Goal: Book appointment/travel/reservation

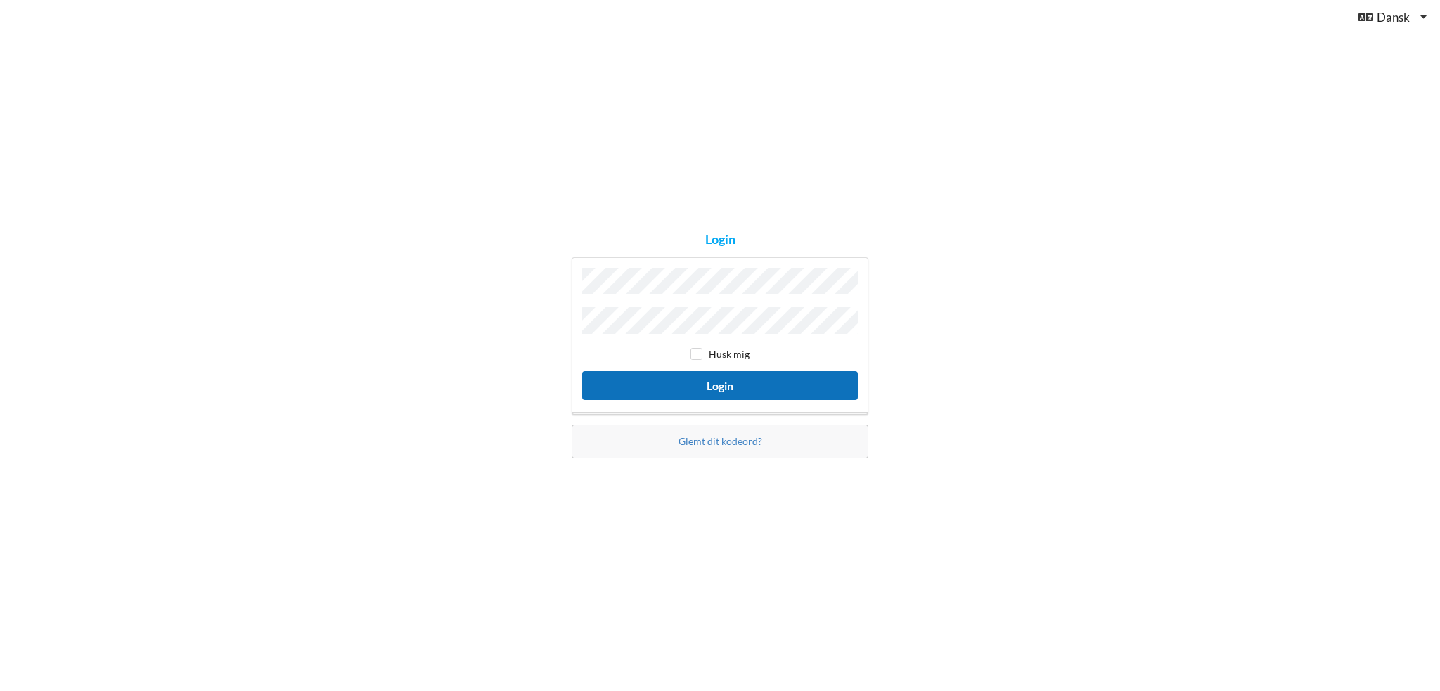
click at [737, 385] on button "Login" at bounding box center [720, 385] width 276 height 29
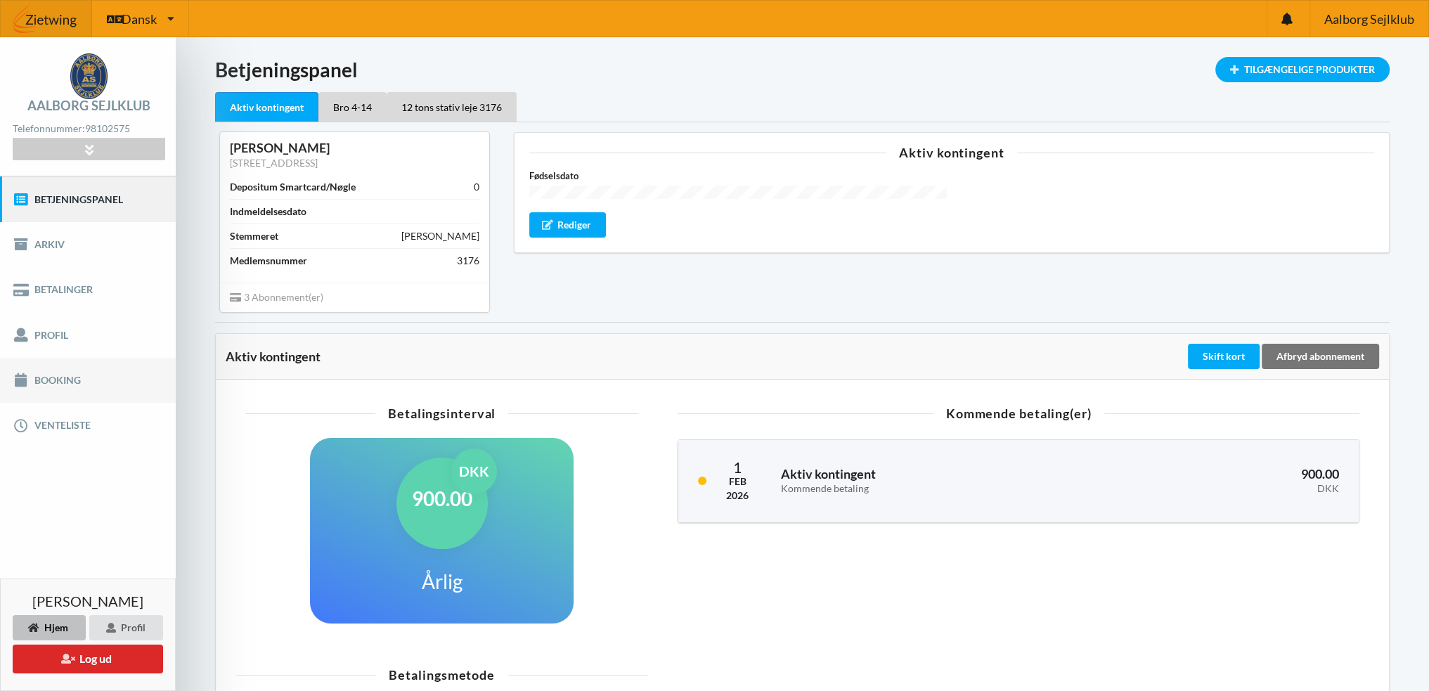
click at [46, 374] on link "Booking" at bounding box center [88, 380] width 176 height 45
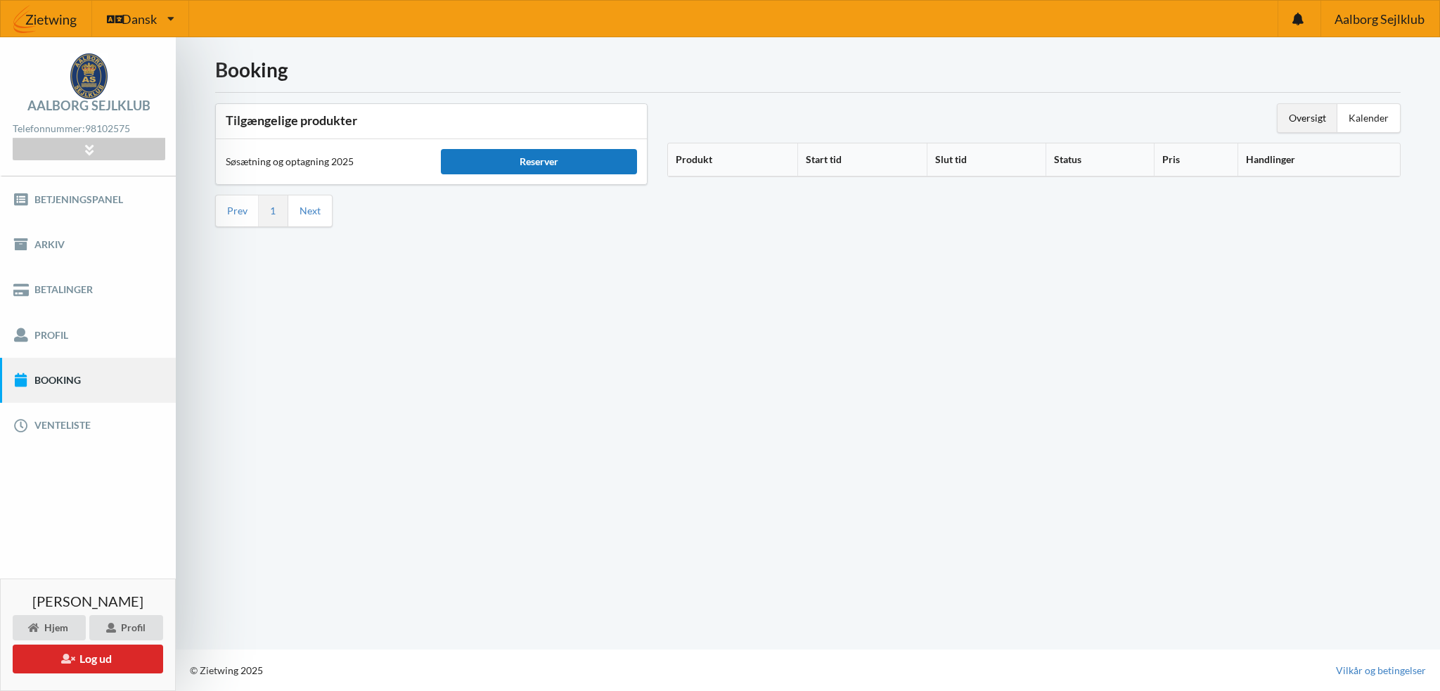
click at [546, 165] on div "Reserver" at bounding box center [538, 161] width 195 height 25
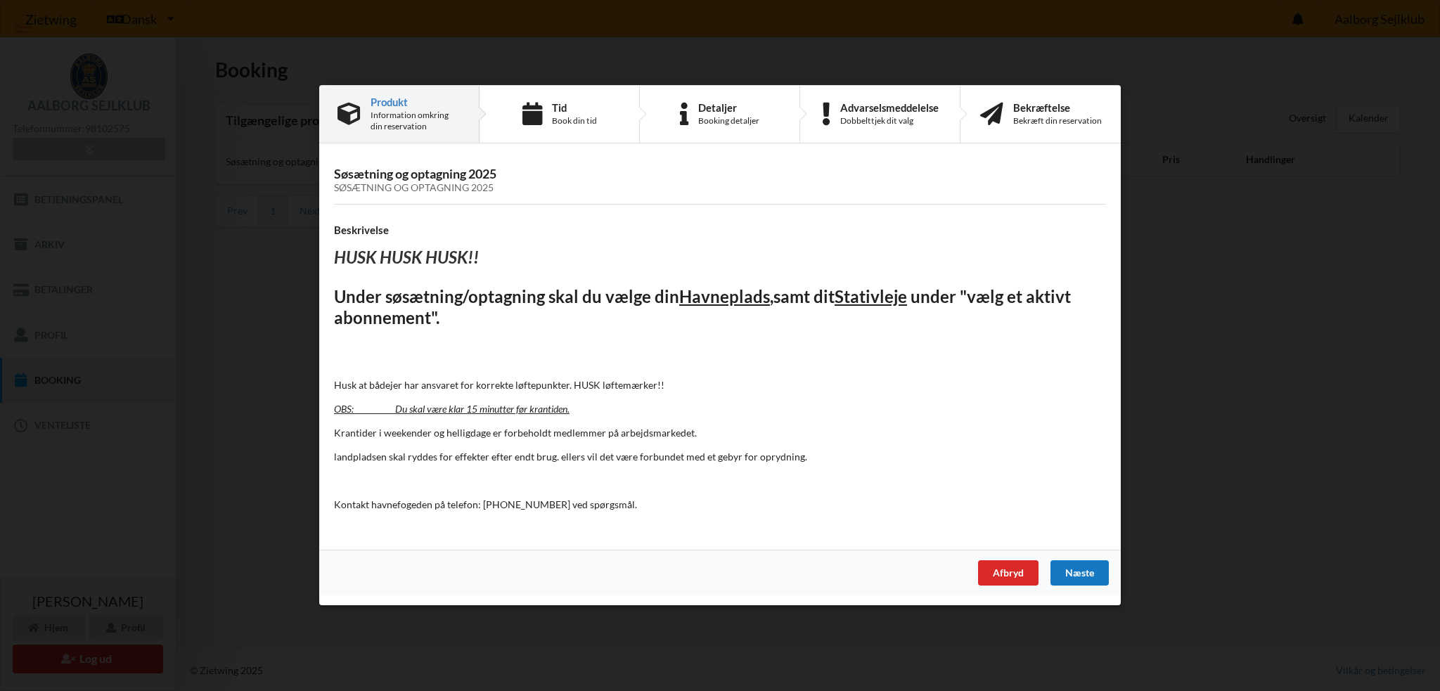
click at [1079, 572] on div "Næste" at bounding box center [1079, 573] width 58 height 25
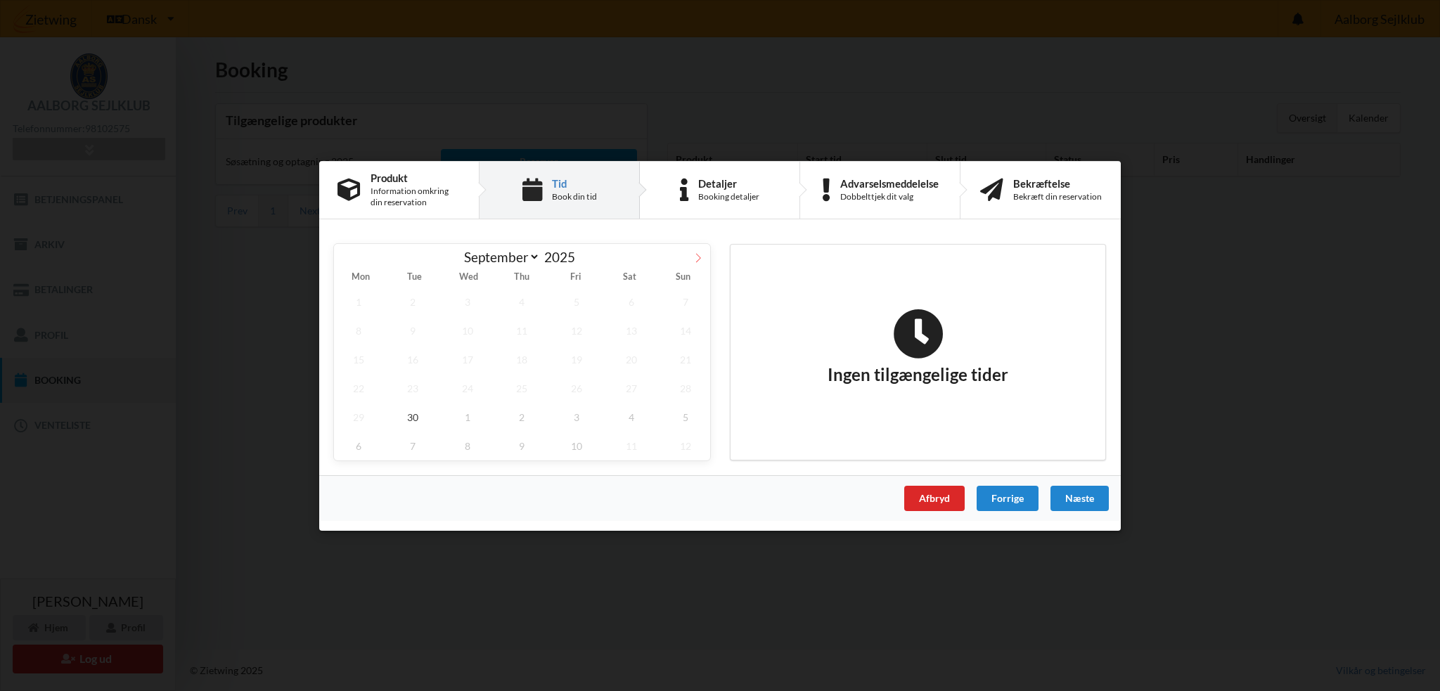
click at [695, 258] on icon at bounding box center [698, 257] width 10 height 10
select select "9"
click at [579, 303] on span "3" at bounding box center [576, 301] width 49 height 29
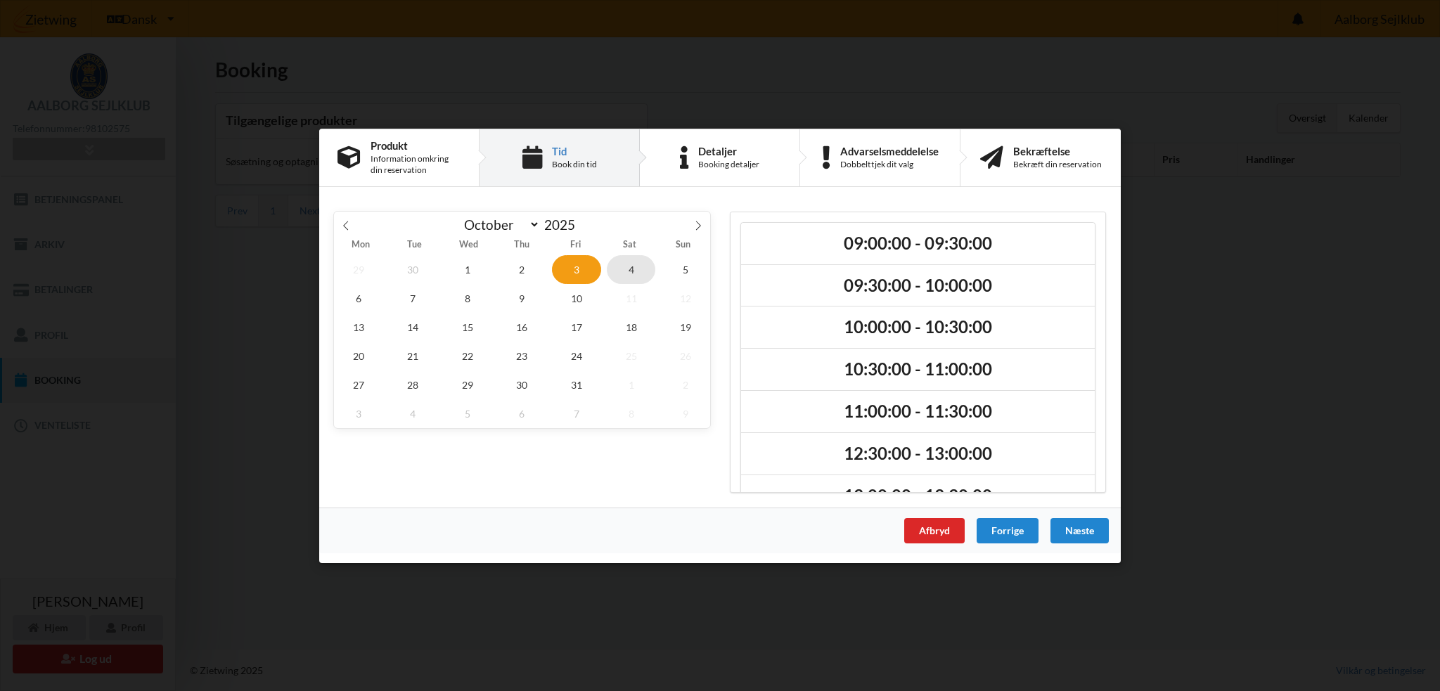
click at [629, 266] on span "4" at bounding box center [631, 268] width 49 height 29
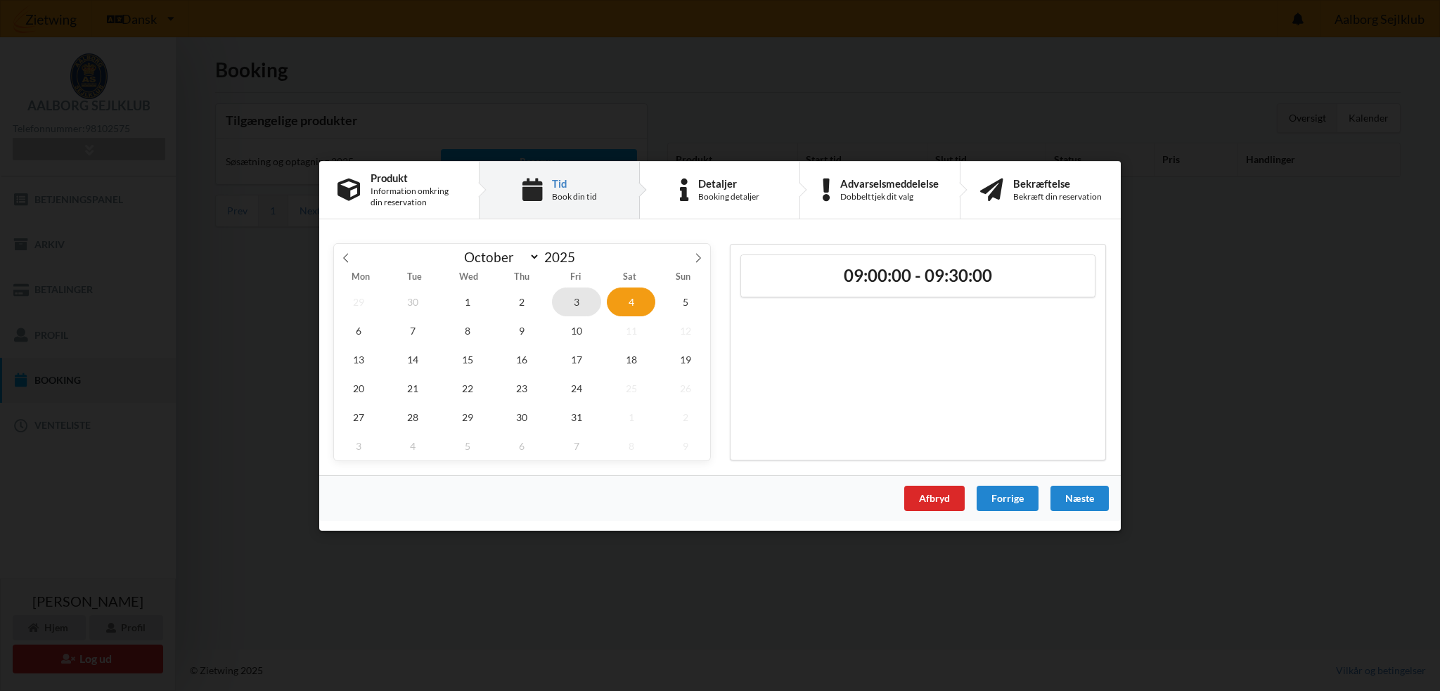
click at [581, 303] on span "3" at bounding box center [576, 301] width 49 height 29
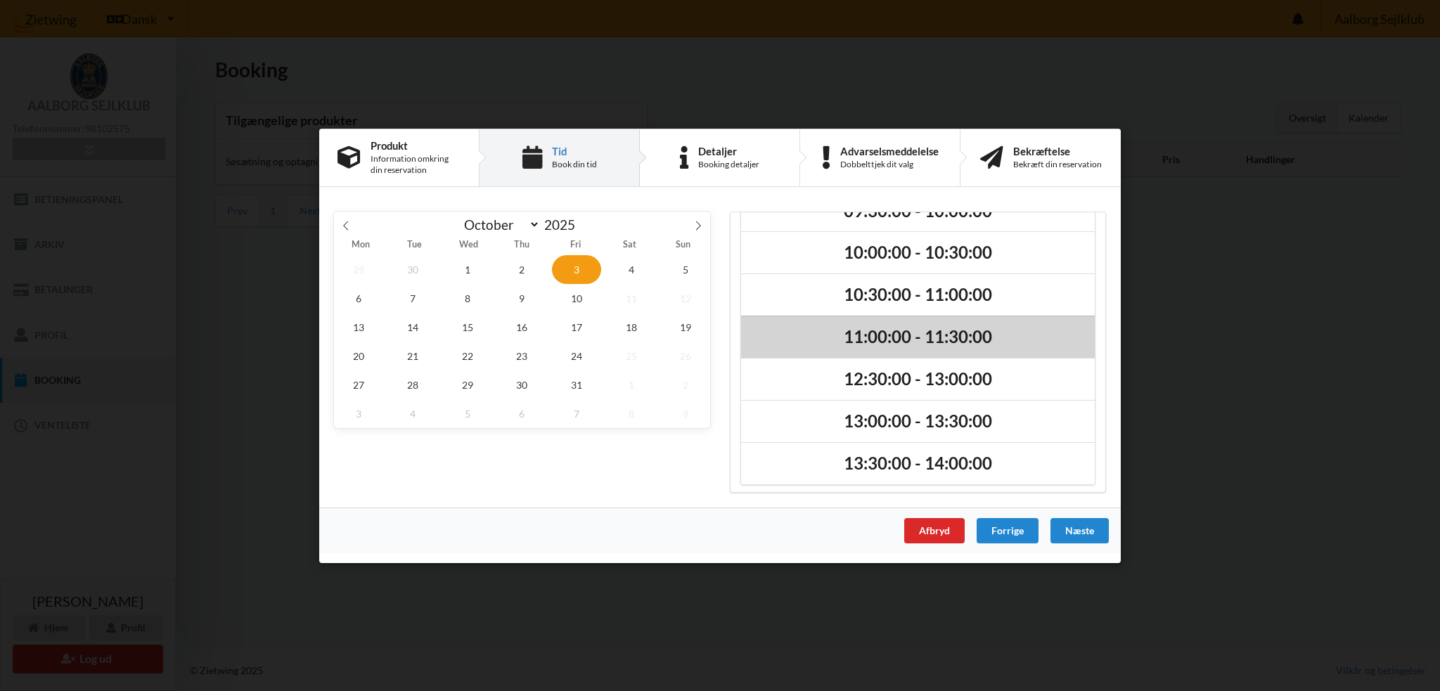
scroll to position [75, 0]
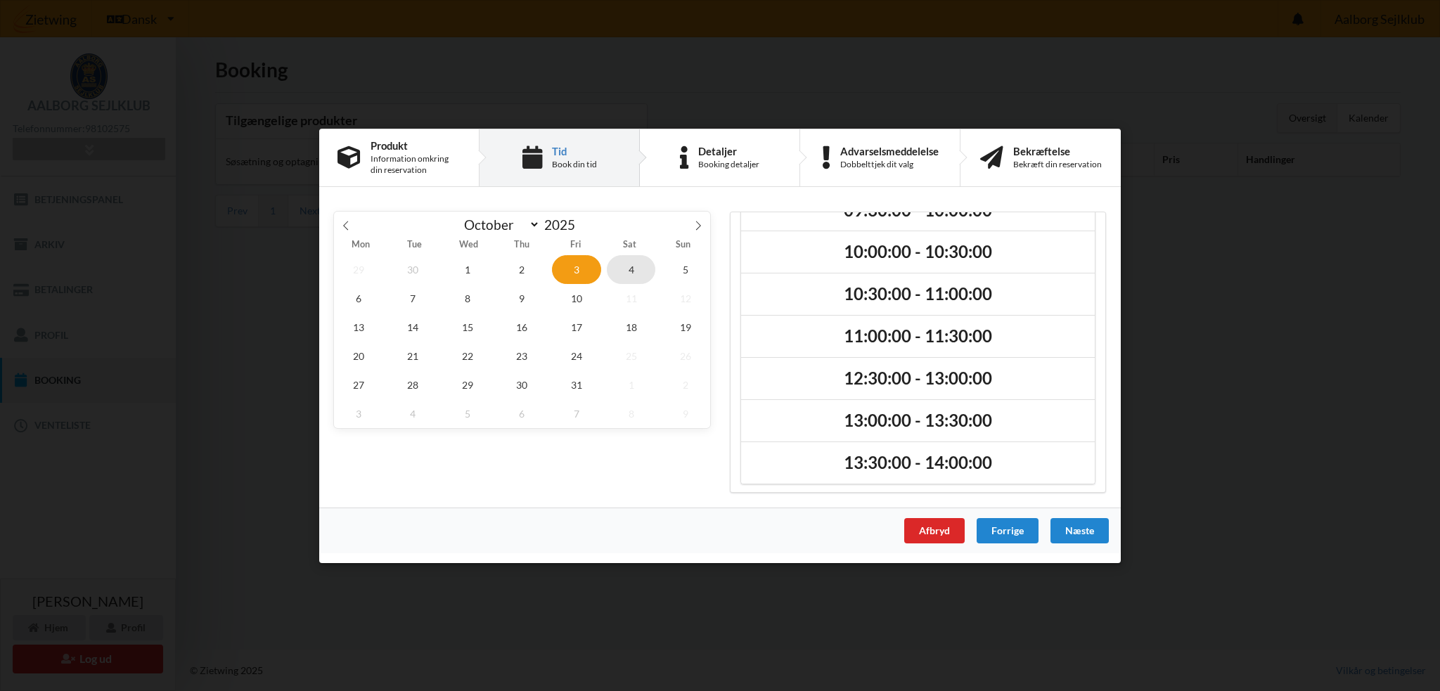
click at [636, 269] on span "4" at bounding box center [631, 268] width 49 height 29
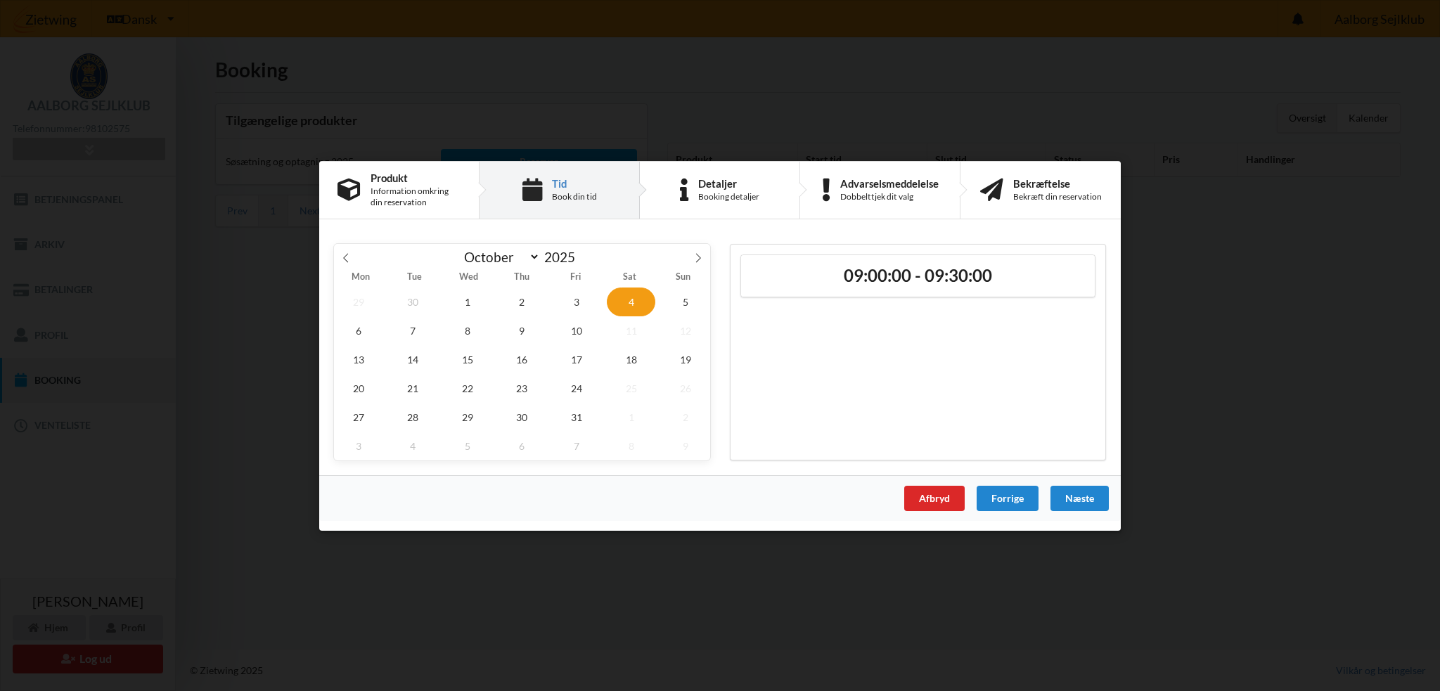
scroll to position [0, 0]
click at [582, 302] on span "3" at bounding box center [576, 301] width 49 height 29
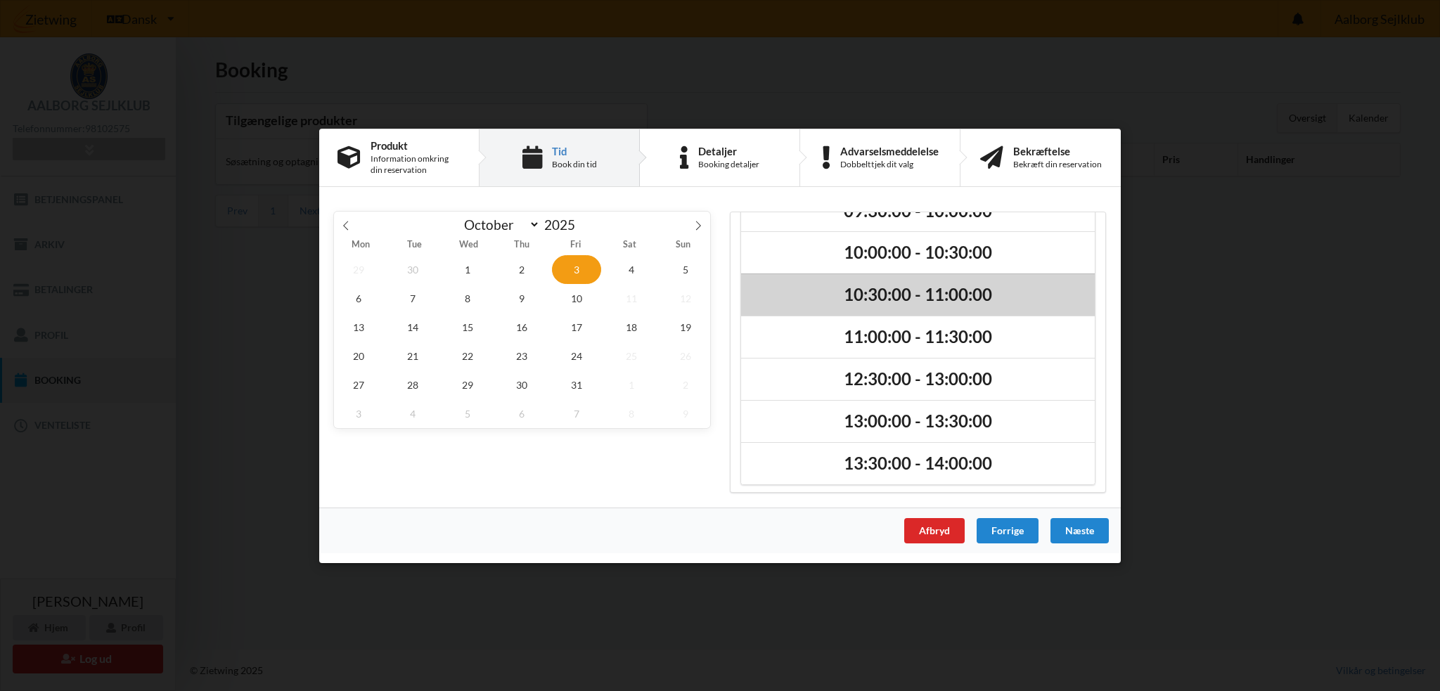
scroll to position [75, 0]
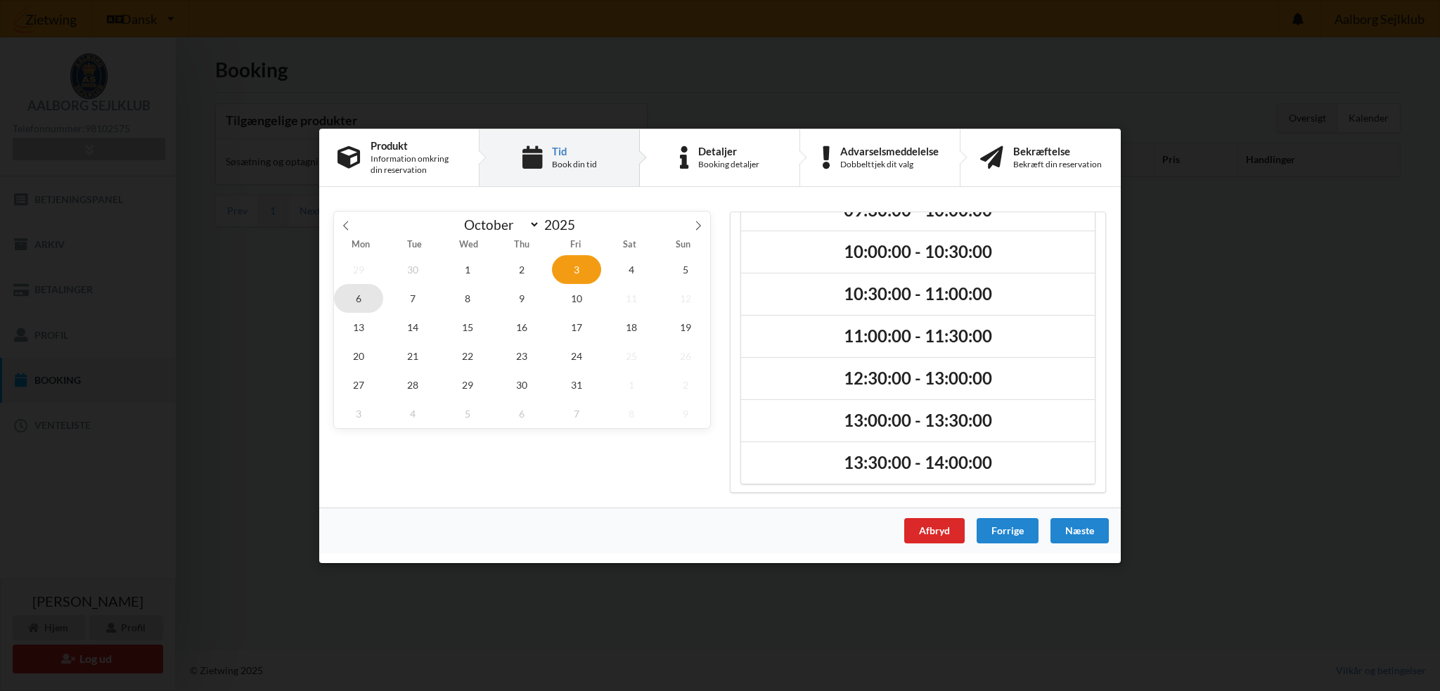
click at [346, 300] on span "6" at bounding box center [358, 297] width 49 height 29
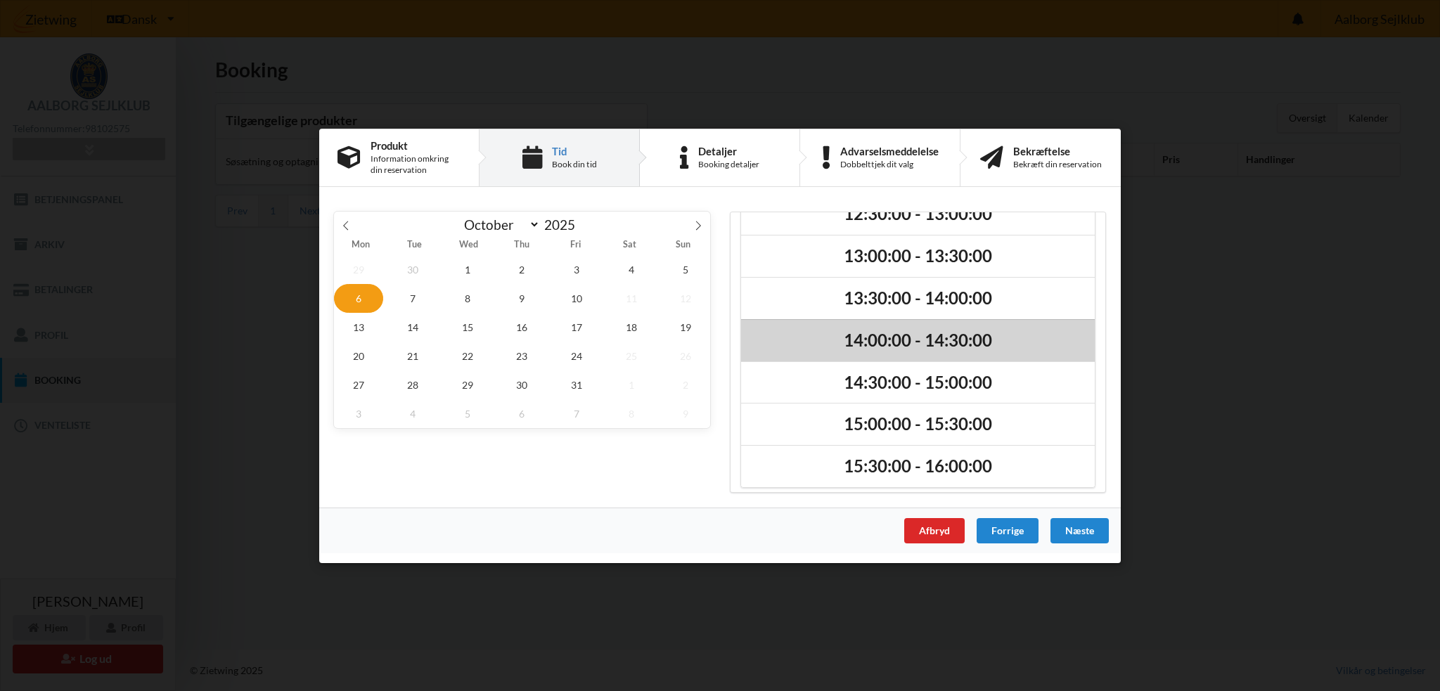
scroll to position [201, 0]
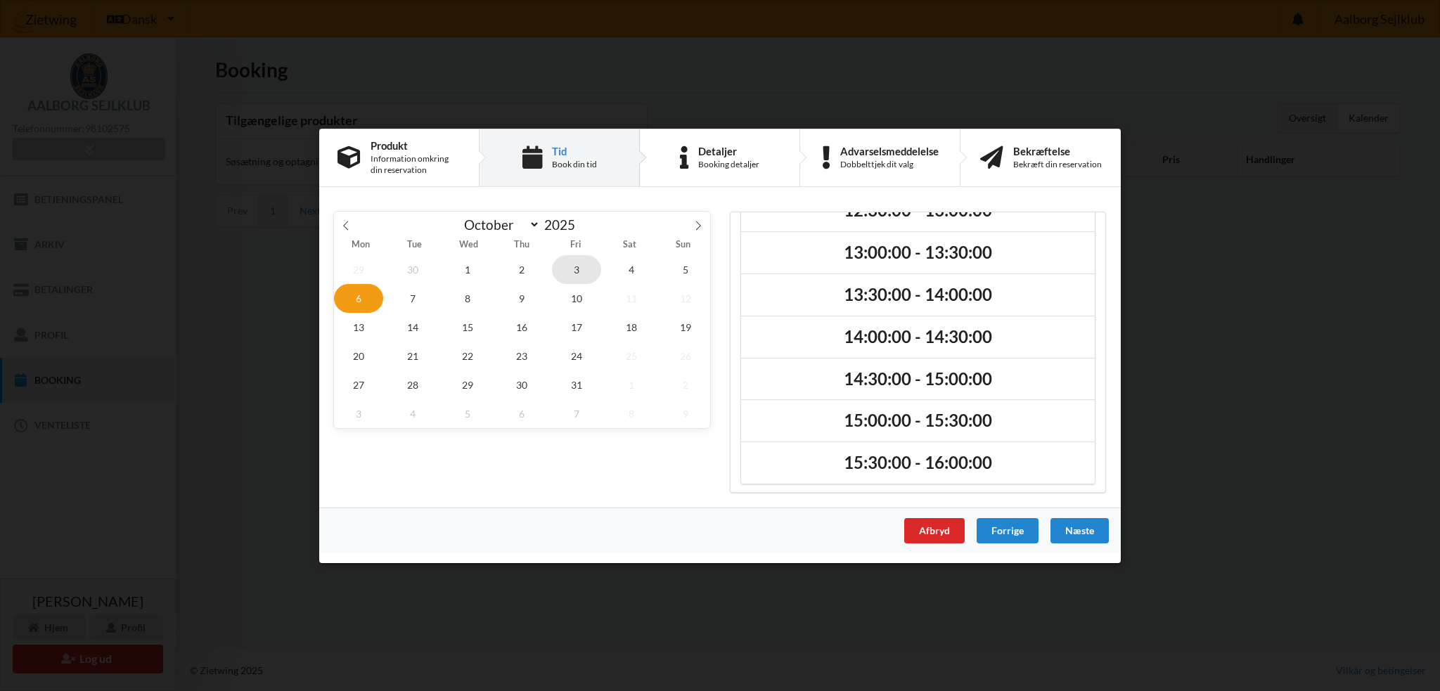
click at [583, 268] on span "3" at bounding box center [576, 268] width 49 height 29
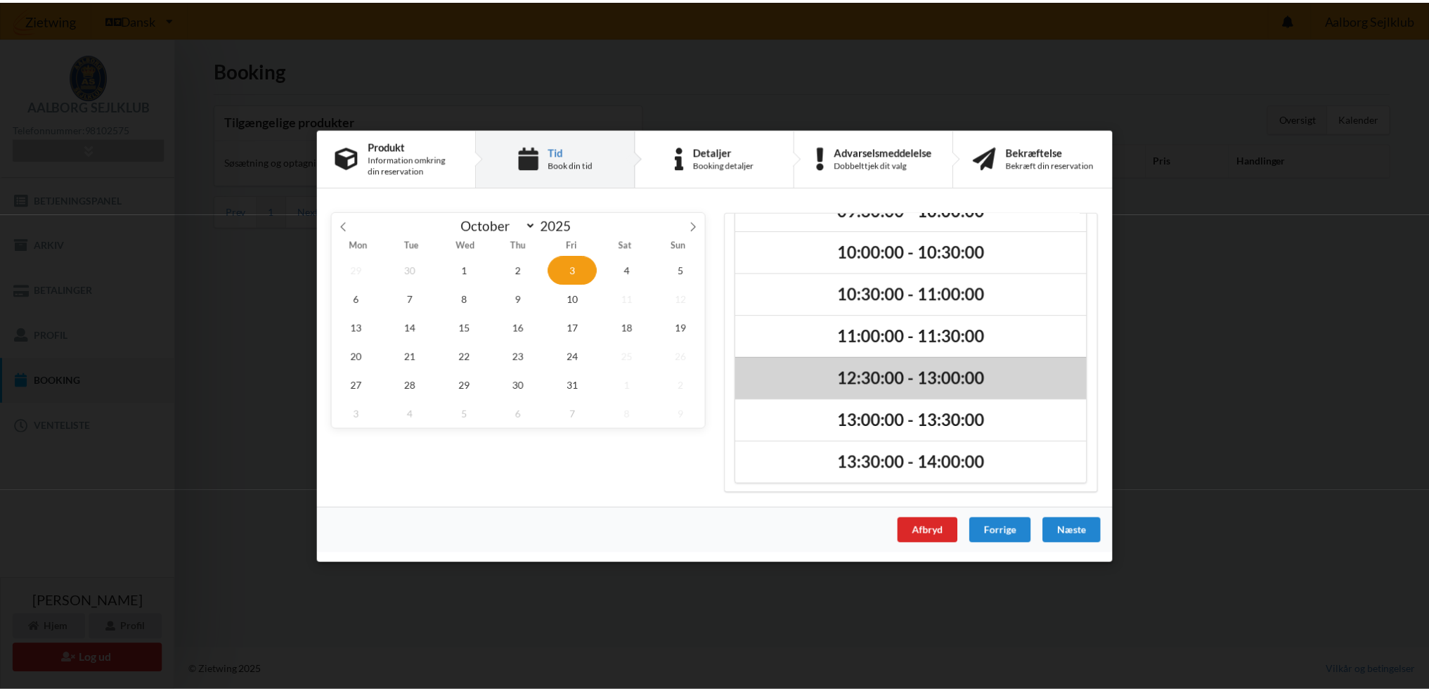
scroll to position [75, 0]
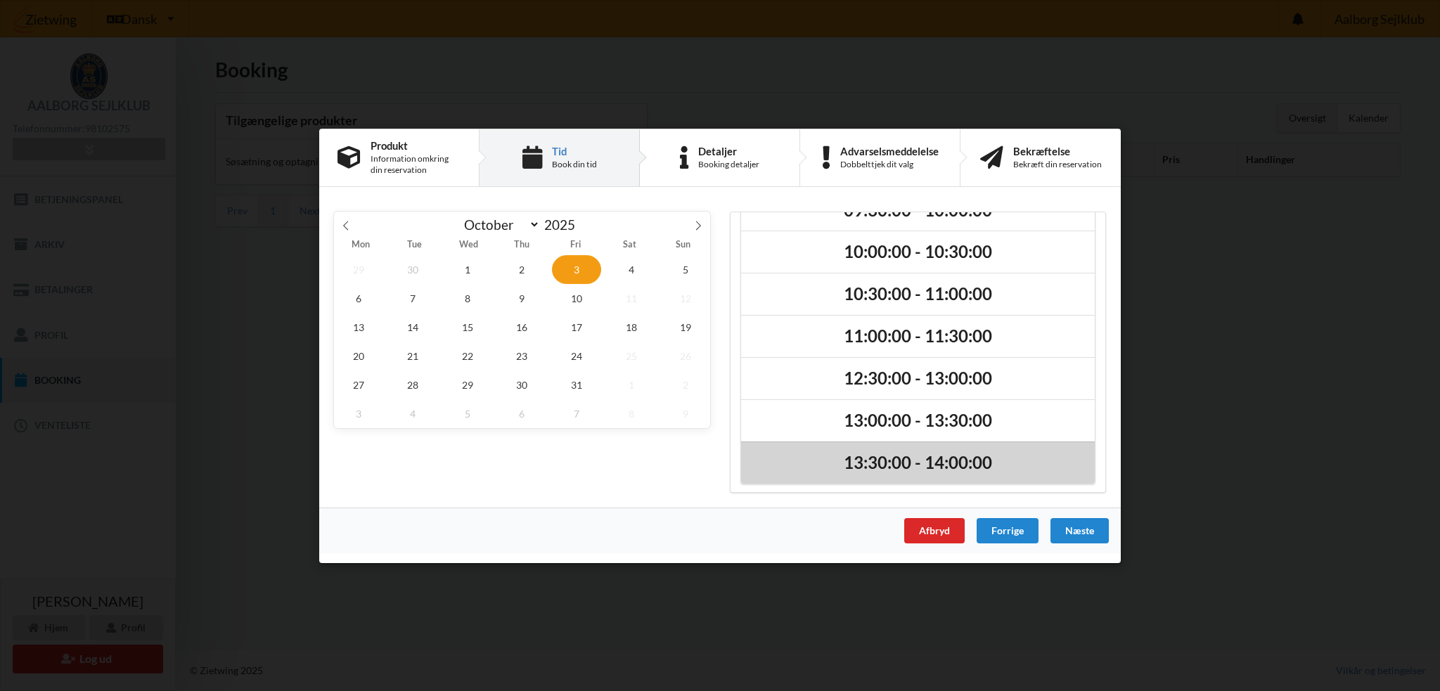
click at [978, 460] on h2 "13:30:00 - 14:00:00" at bounding box center [918, 462] width 334 height 22
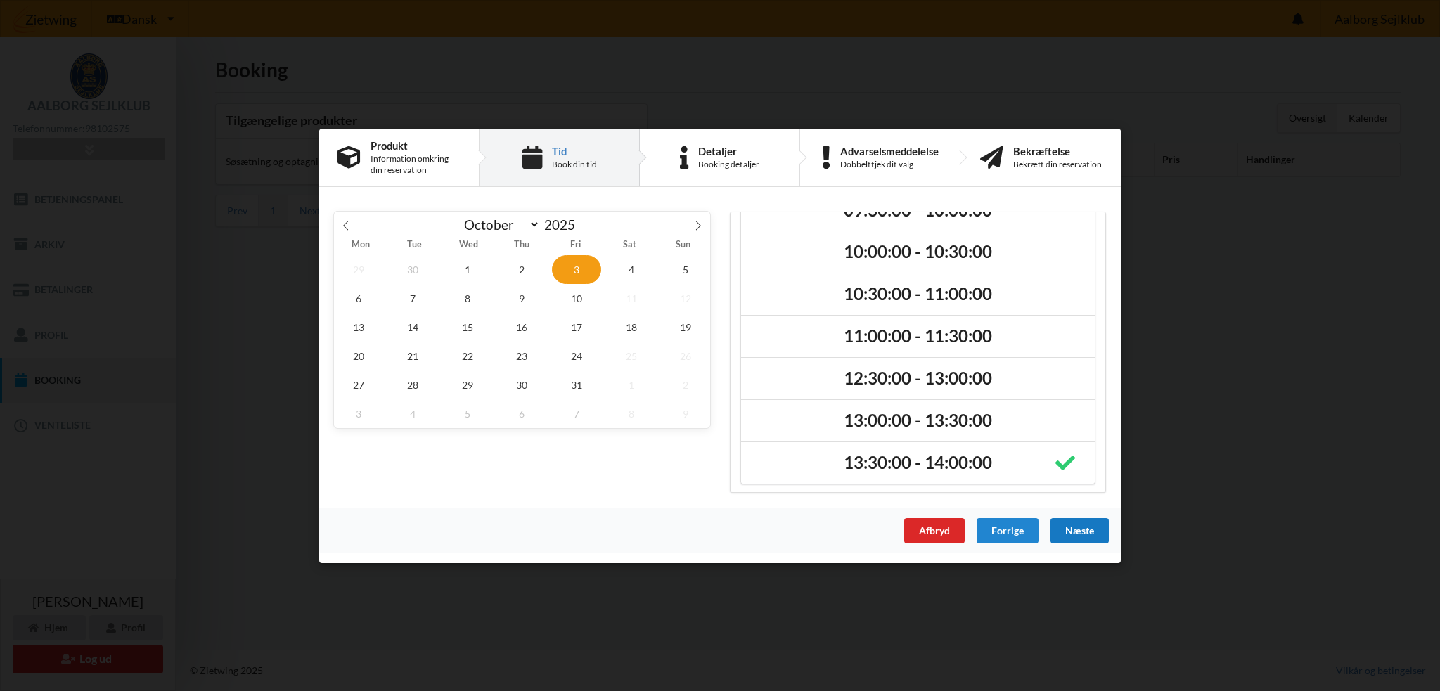
click at [1083, 530] on div "Næste" at bounding box center [1079, 529] width 58 height 25
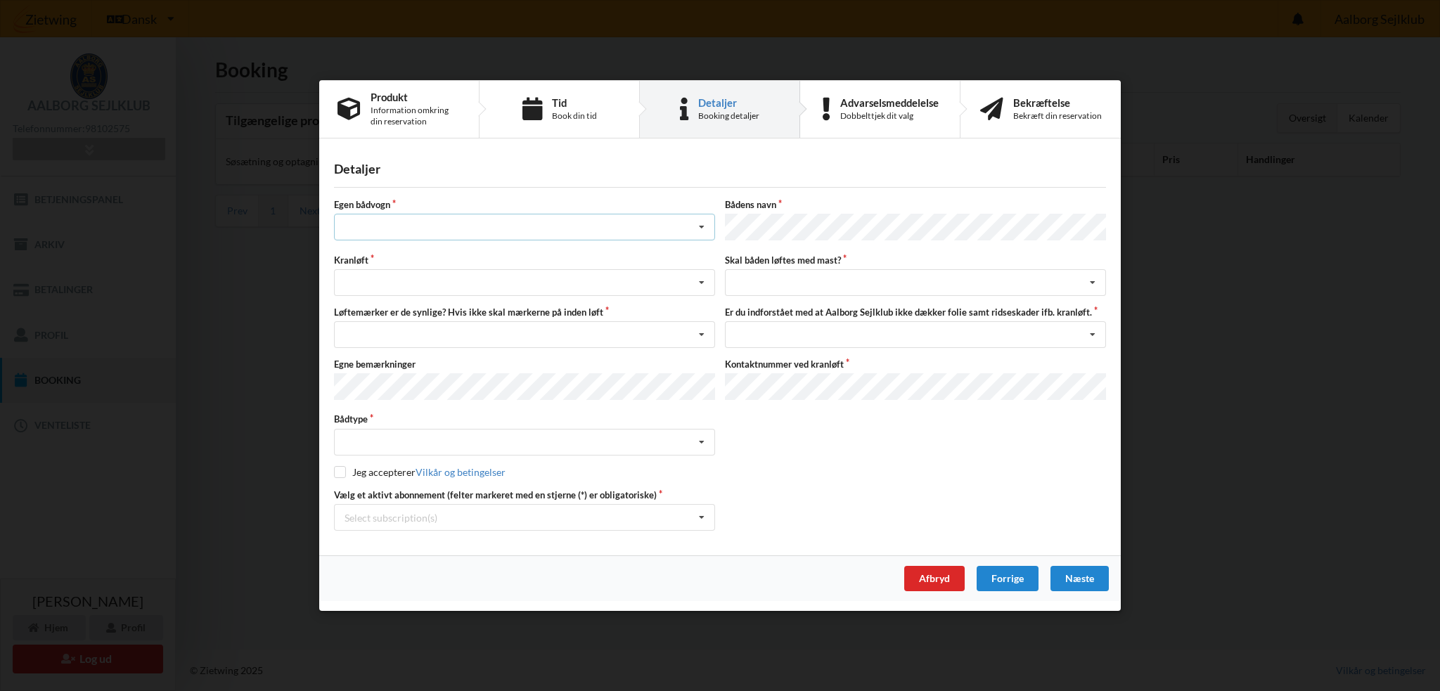
click at [520, 231] on div "Intet valg ja nej" at bounding box center [524, 227] width 381 height 27
click at [454, 303] on div "nej" at bounding box center [525, 305] width 380 height 26
click at [461, 285] on div "Søsætning Optagning" at bounding box center [524, 282] width 381 height 27
click at [449, 336] on div "Optagning" at bounding box center [525, 334] width 380 height 26
click at [450, 332] on div "Nej, jeg kontakter havnekontoret inden løft og får dem sat på Ja, mine mærker e…" at bounding box center [524, 334] width 381 height 27
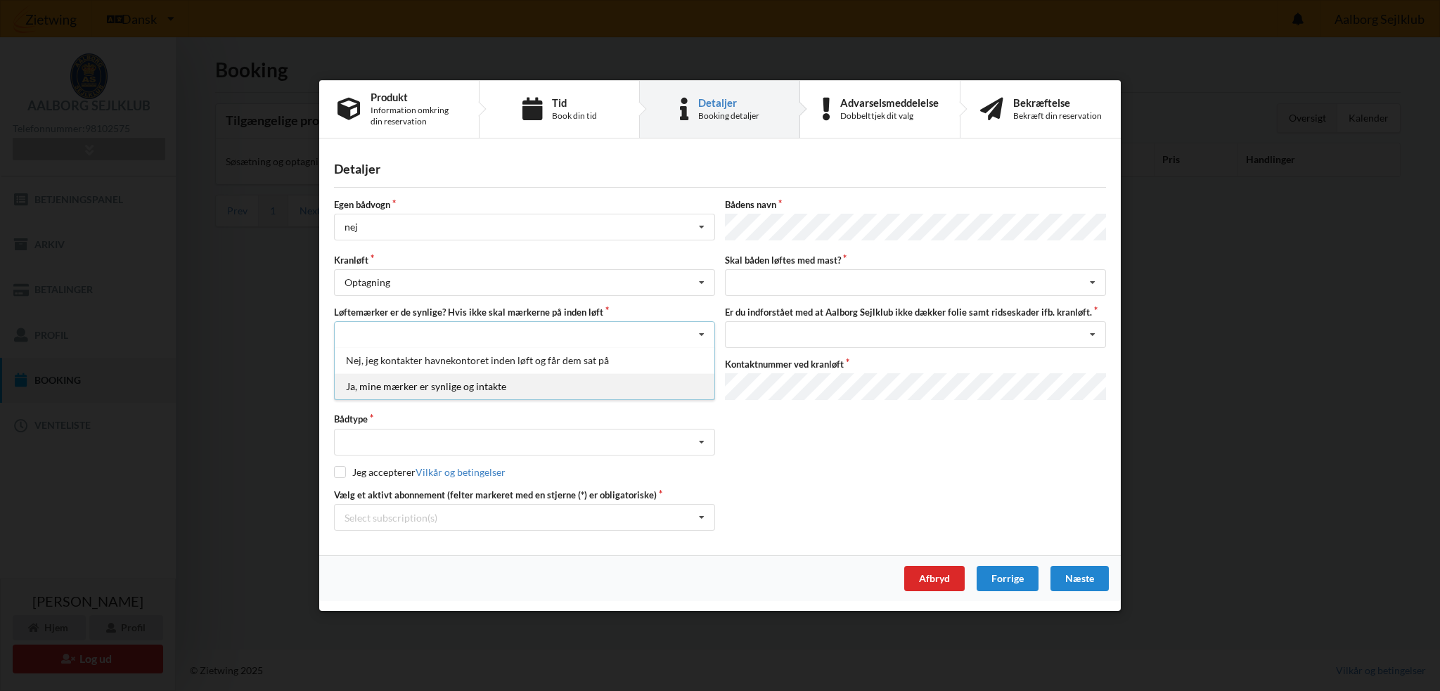
click at [447, 385] on div "Ja, mine mærker er synlige og intakte" at bounding box center [525, 386] width 380 height 26
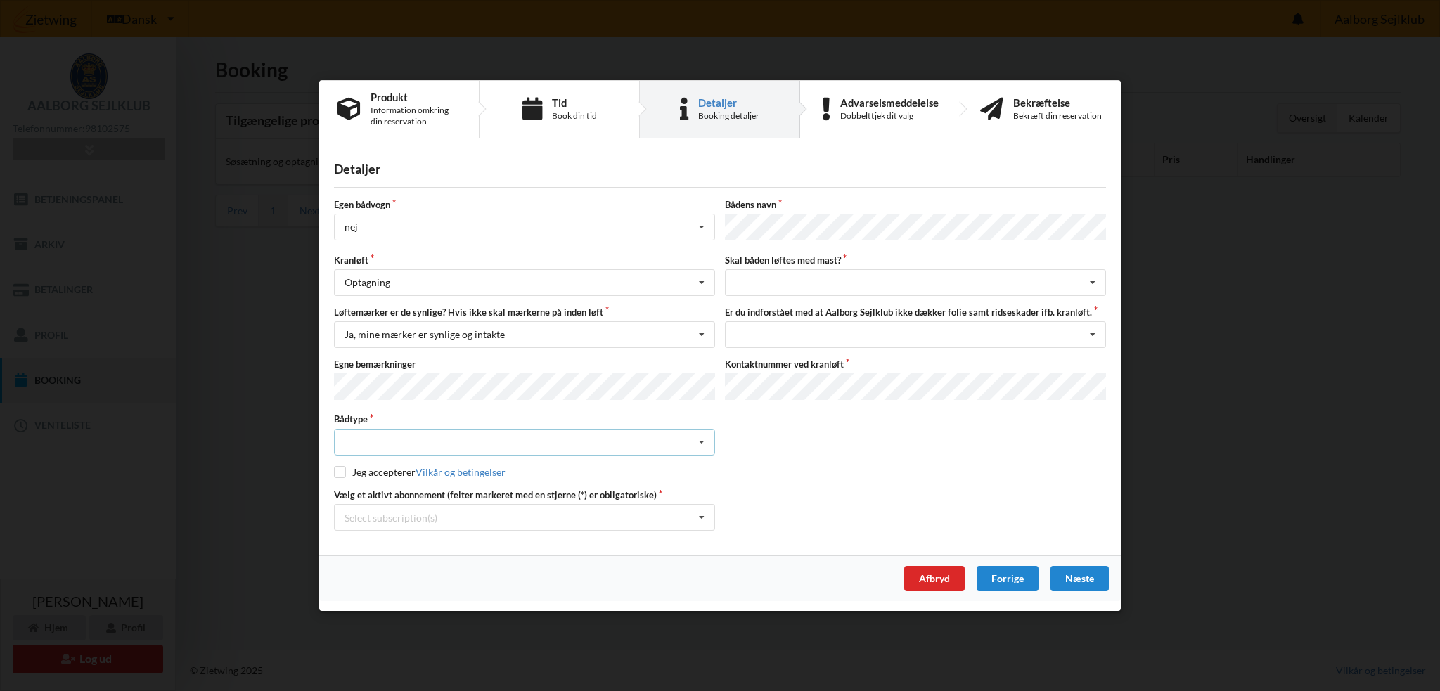
click at [453, 441] on div "Intet valgt Sejlbåd Motorbåd Motorsejler [PERSON_NAME]" at bounding box center [524, 441] width 381 height 27
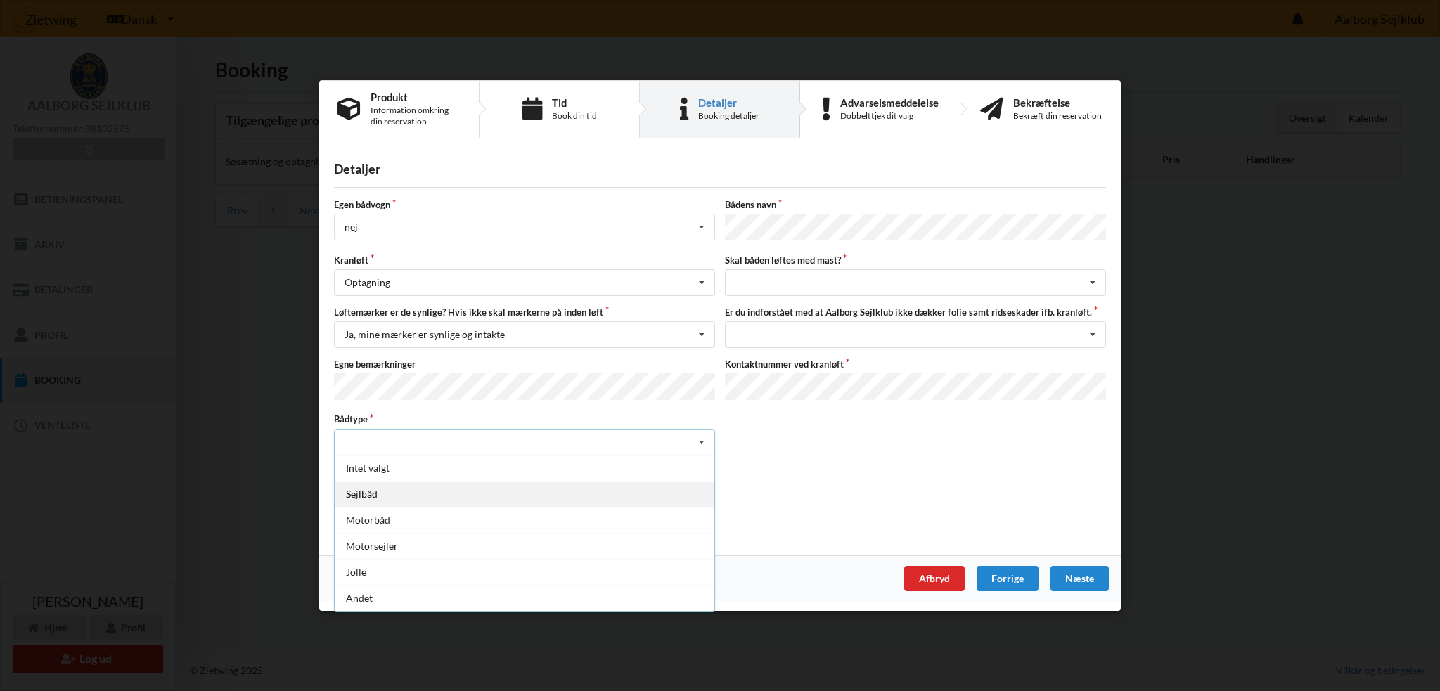
click at [394, 494] on div "Sejlbåd" at bounding box center [525, 493] width 380 height 26
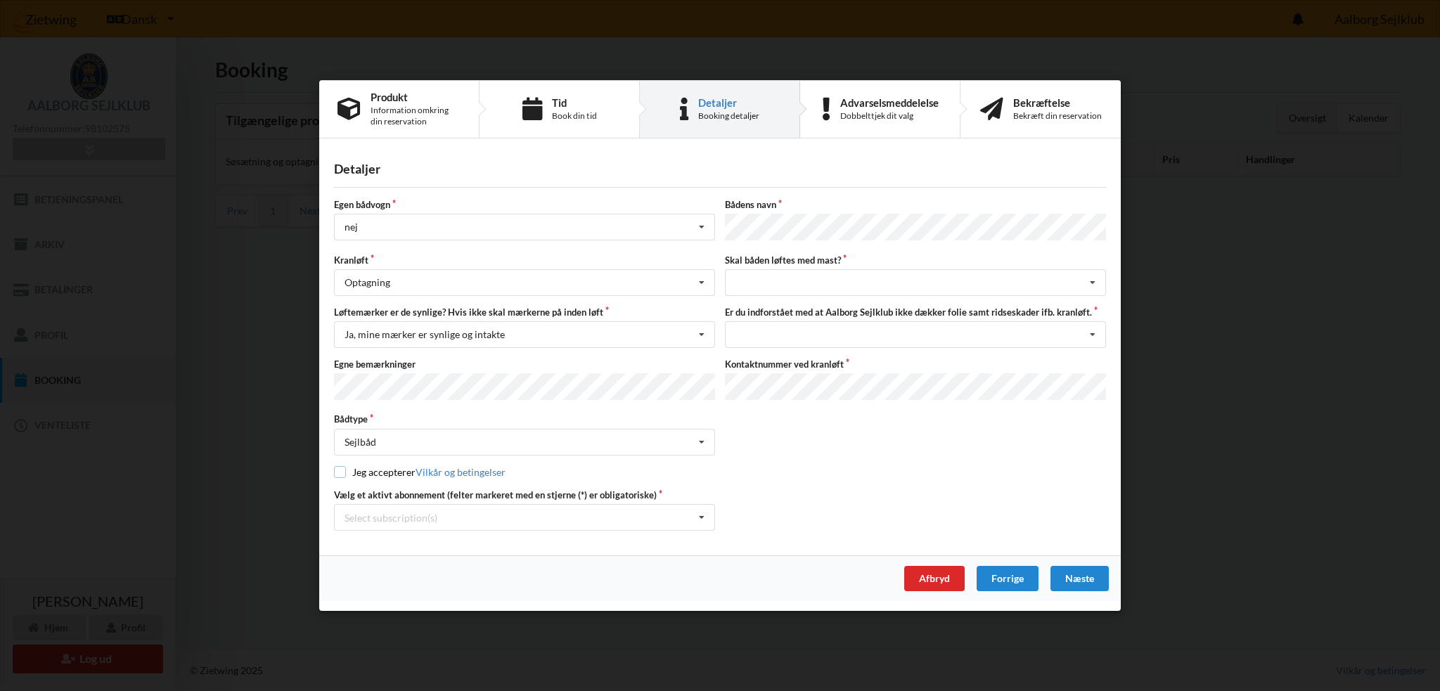
click at [340, 465] on input "checkbox" at bounding box center [340, 471] width 12 height 12
checkbox input "true"
click at [810, 278] on div "intet valg ja nej" at bounding box center [915, 282] width 381 height 27
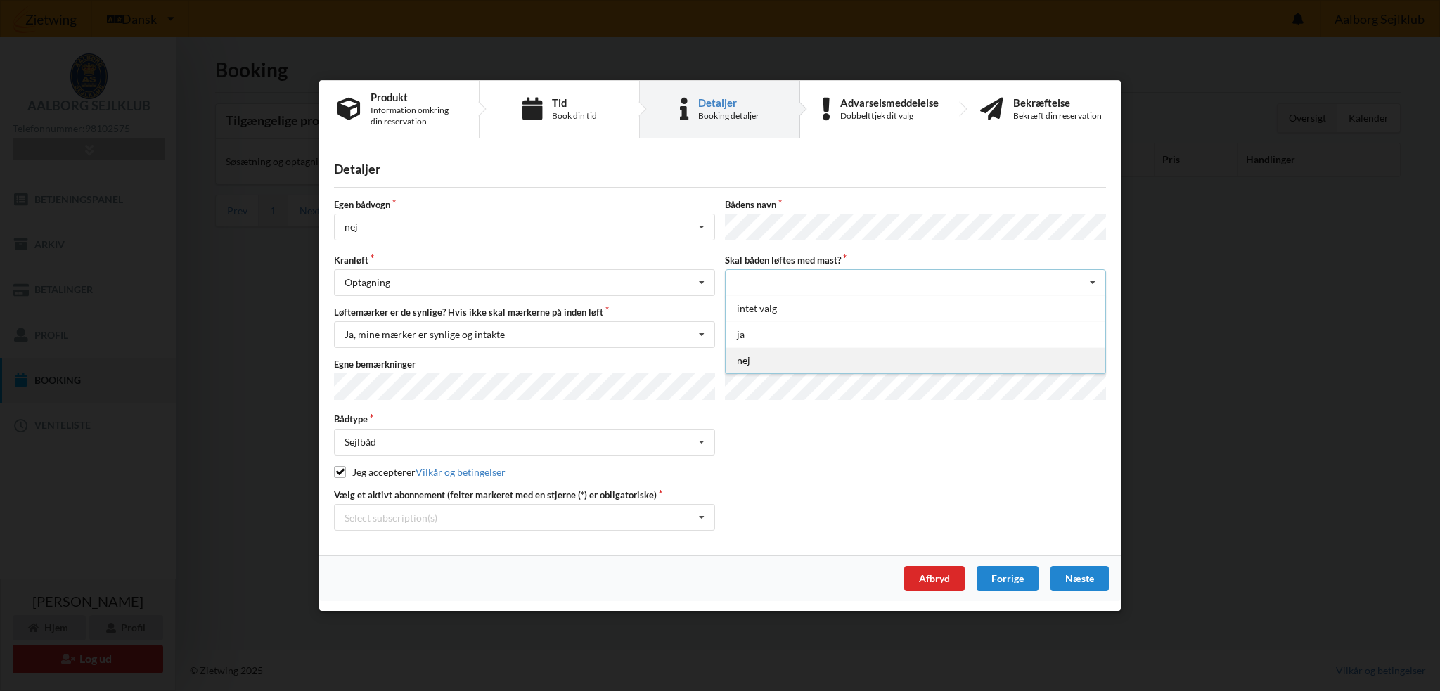
click at [767, 356] on div "nej" at bounding box center [916, 360] width 380 height 26
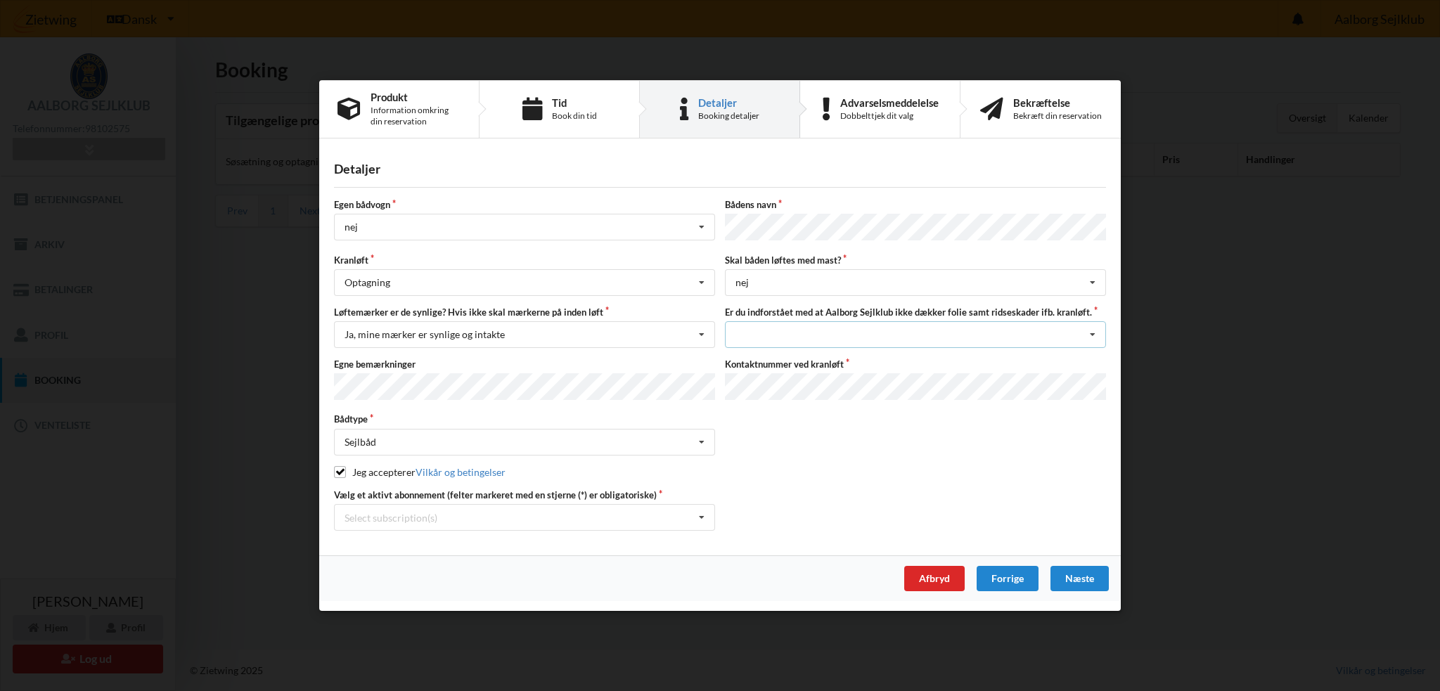
click at [779, 336] on div "Jeg har tæpper med og tager selv ansvaret for eventuelle folie samt ridseskader…" at bounding box center [915, 334] width 381 height 27
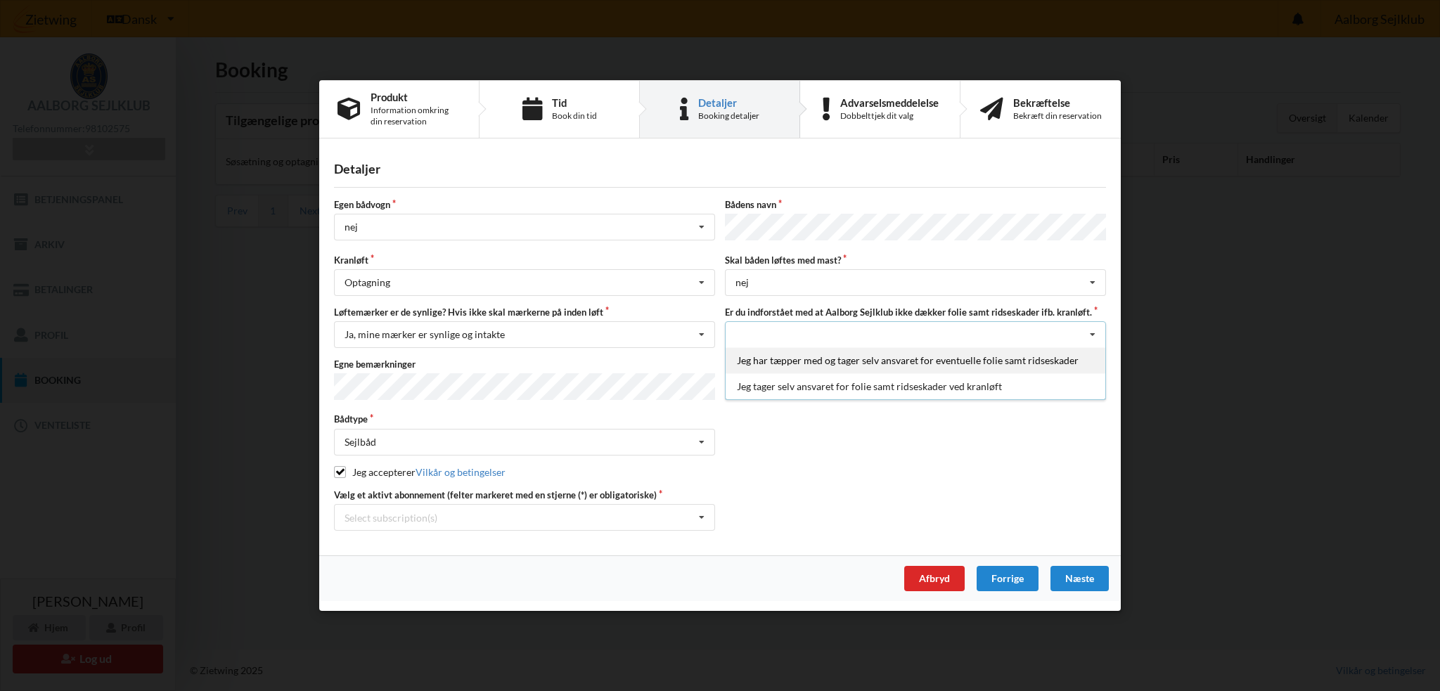
click at [801, 363] on div "Jeg har tæpper med og tager selv ansvaret for eventuelle folie samt ridseskader" at bounding box center [916, 360] width 380 height 26
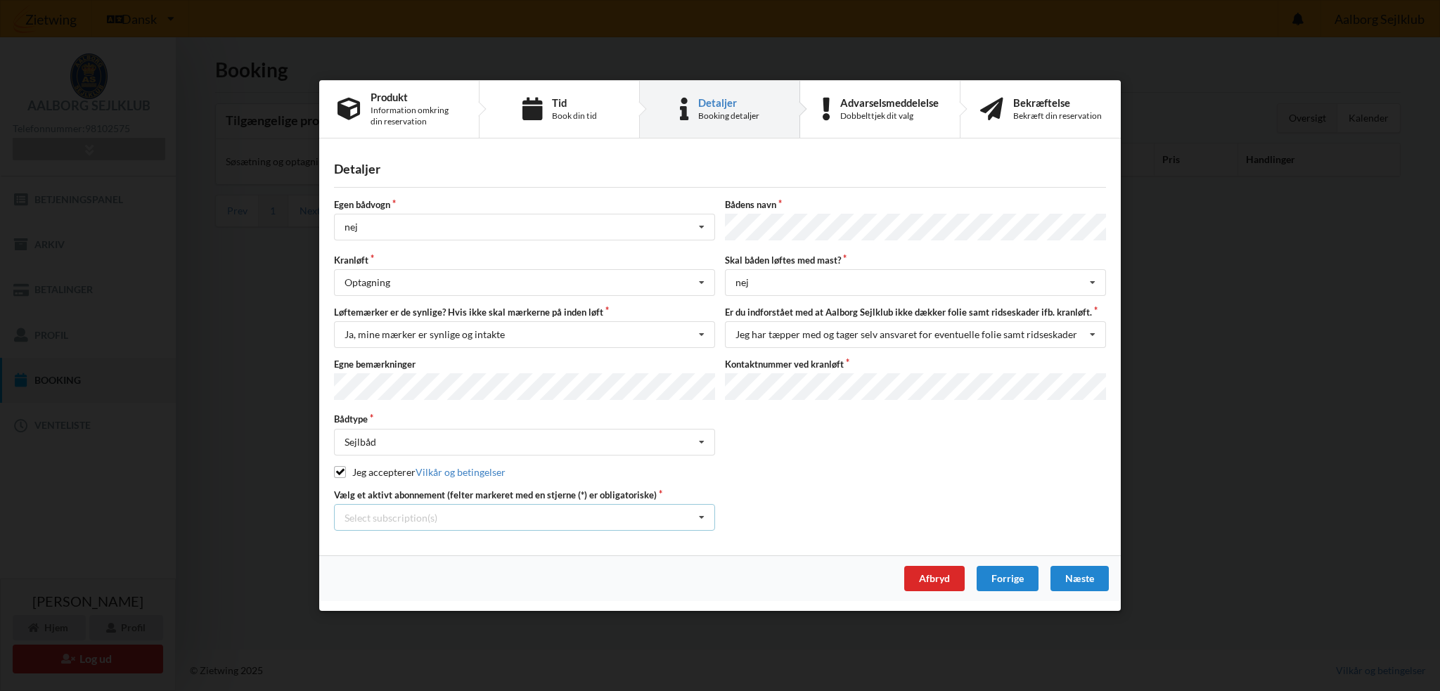
click at [557, 513] on div "Select subscription(s) Aktiv kontingent * Bro 4-14 * 12 tons stativ leje 3176" at bounding box center [524, 517] width 381 height 27
click at [434, 560] on div "* Bro 4-14" at bounding box center [525, 569] width 380 height 26
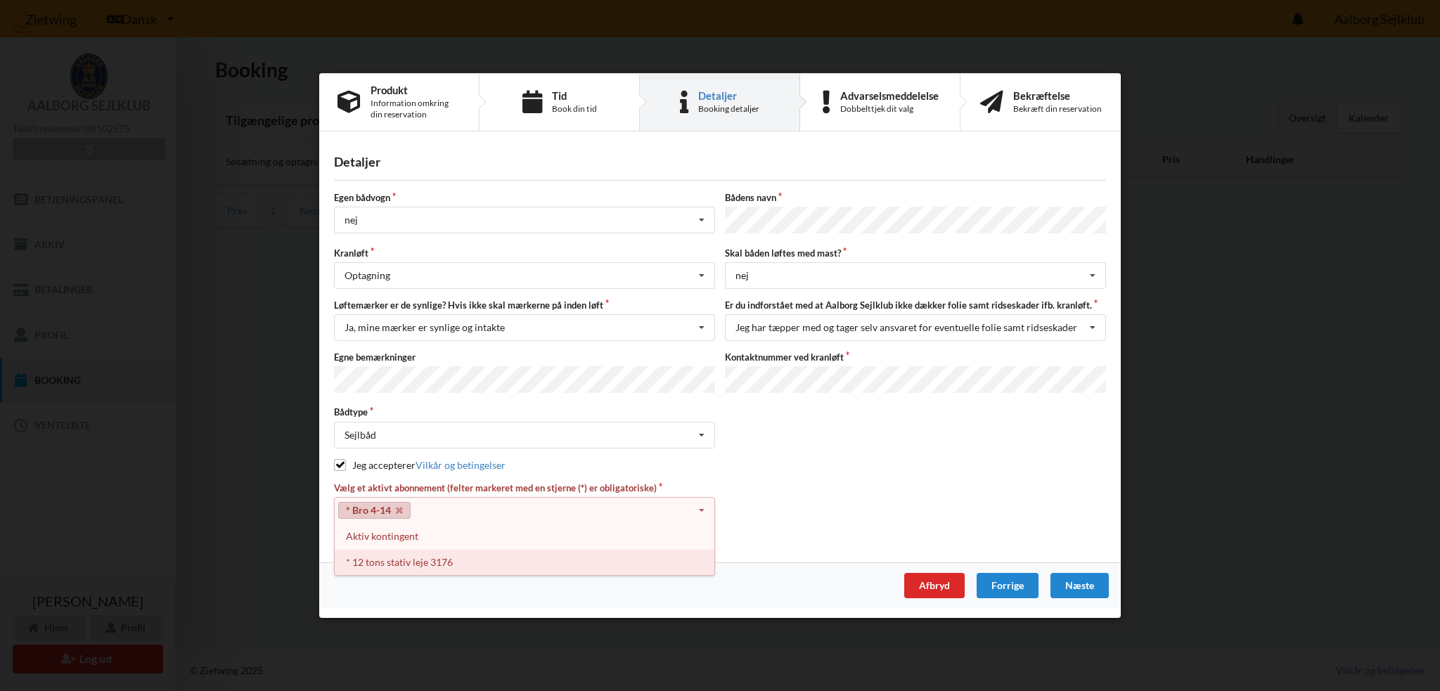
click at [409, 561] on div "* 12 tons stativ leje 3176" at bounding box center [525, 562] width 380 height 26
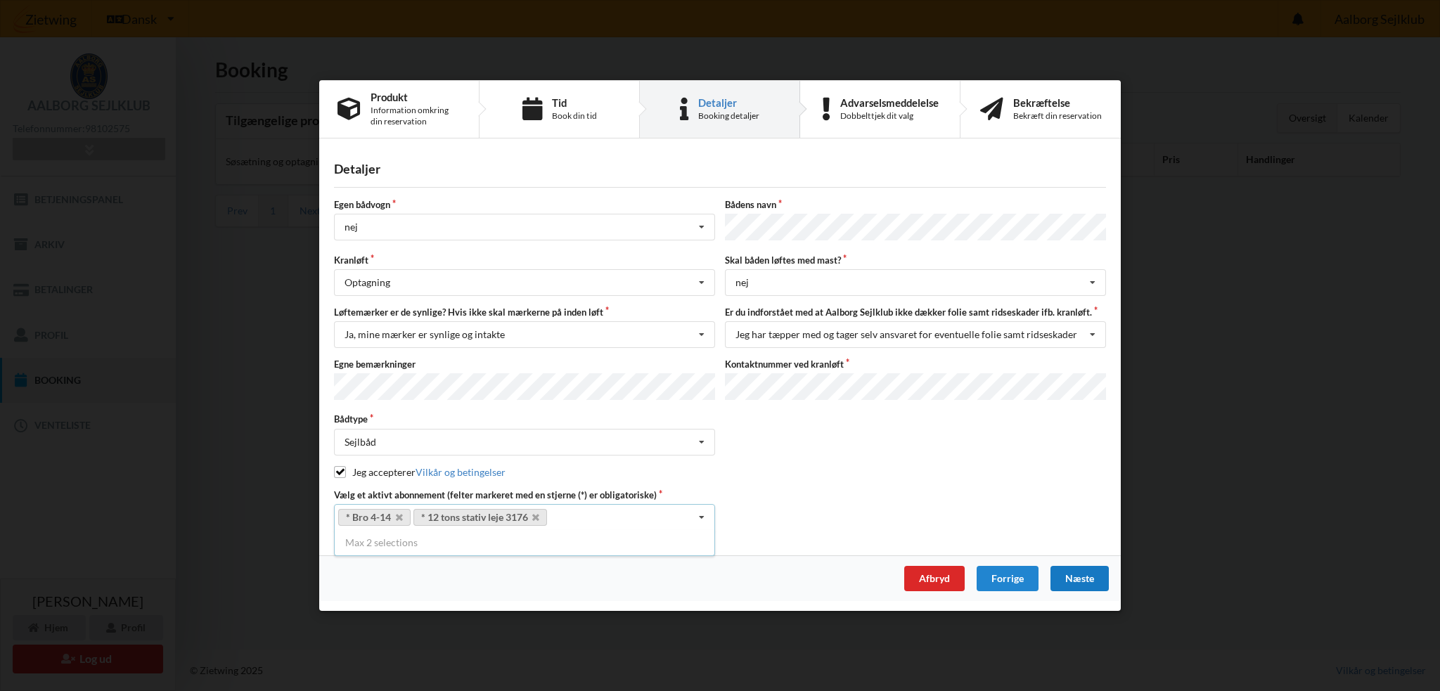
click at [1080, 576] on div "Næste" at bounding box center [1079, 578] width 58 height 25
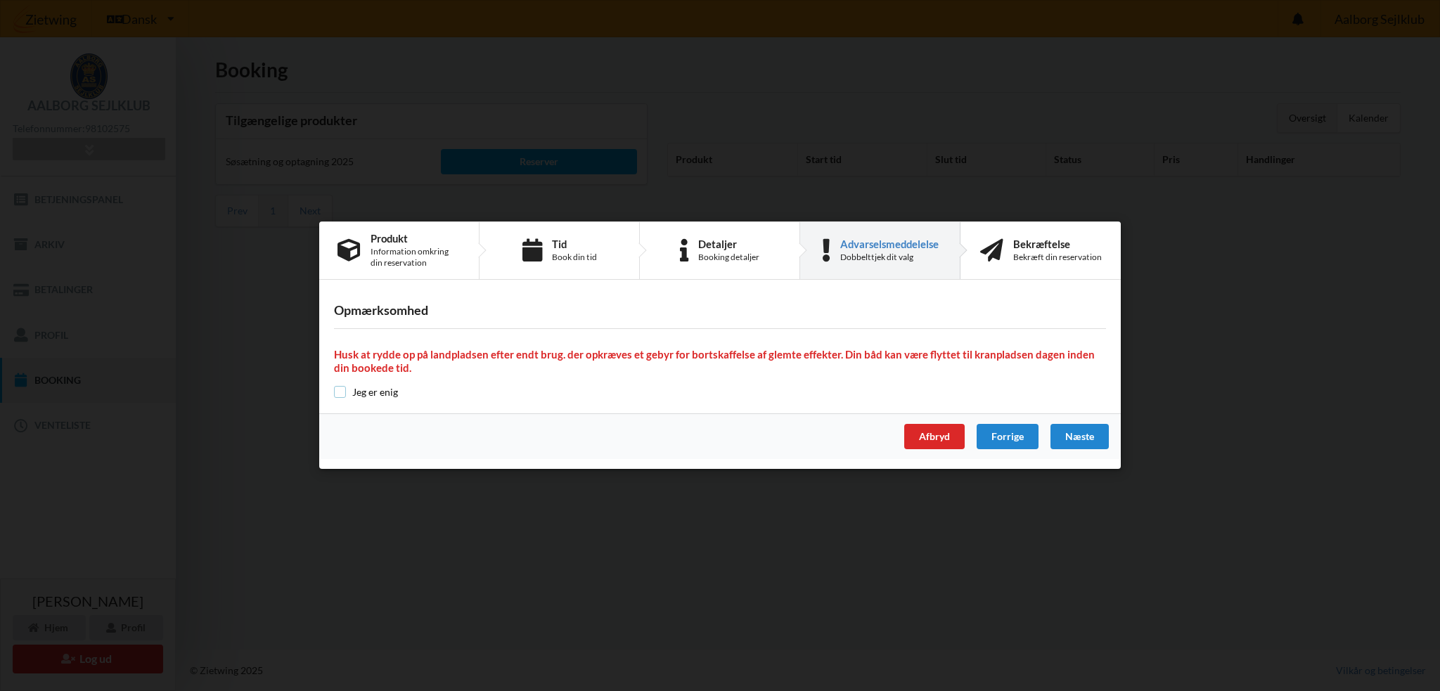
click at [337, 392] on input "checkbox" at bounding box center [340, 392] width 12 height 12
checkbox input "true"
click at [1088, 439] on div "Næste" at bounding box center [1079, 437] width 58 height 25
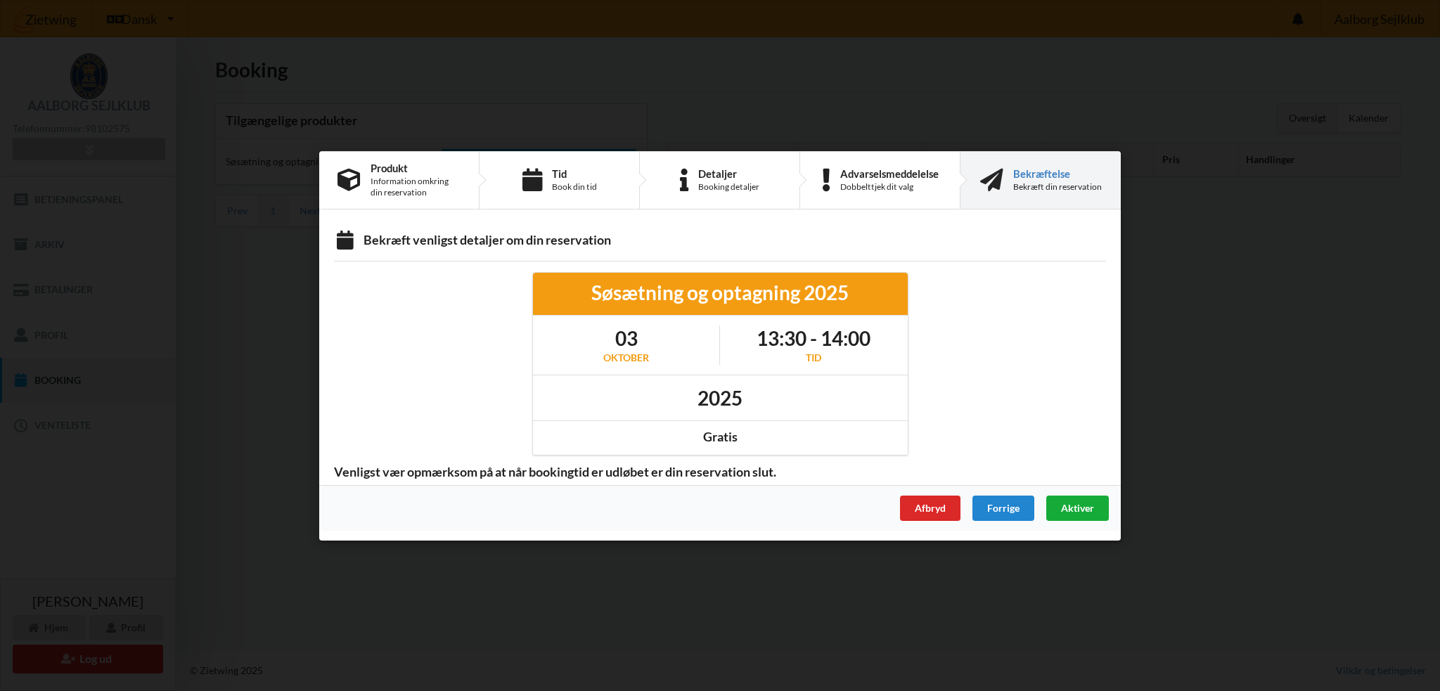
click at [1071, 510] on span "Aktiver" at bounding box center [1077, 507] width 33 height 12
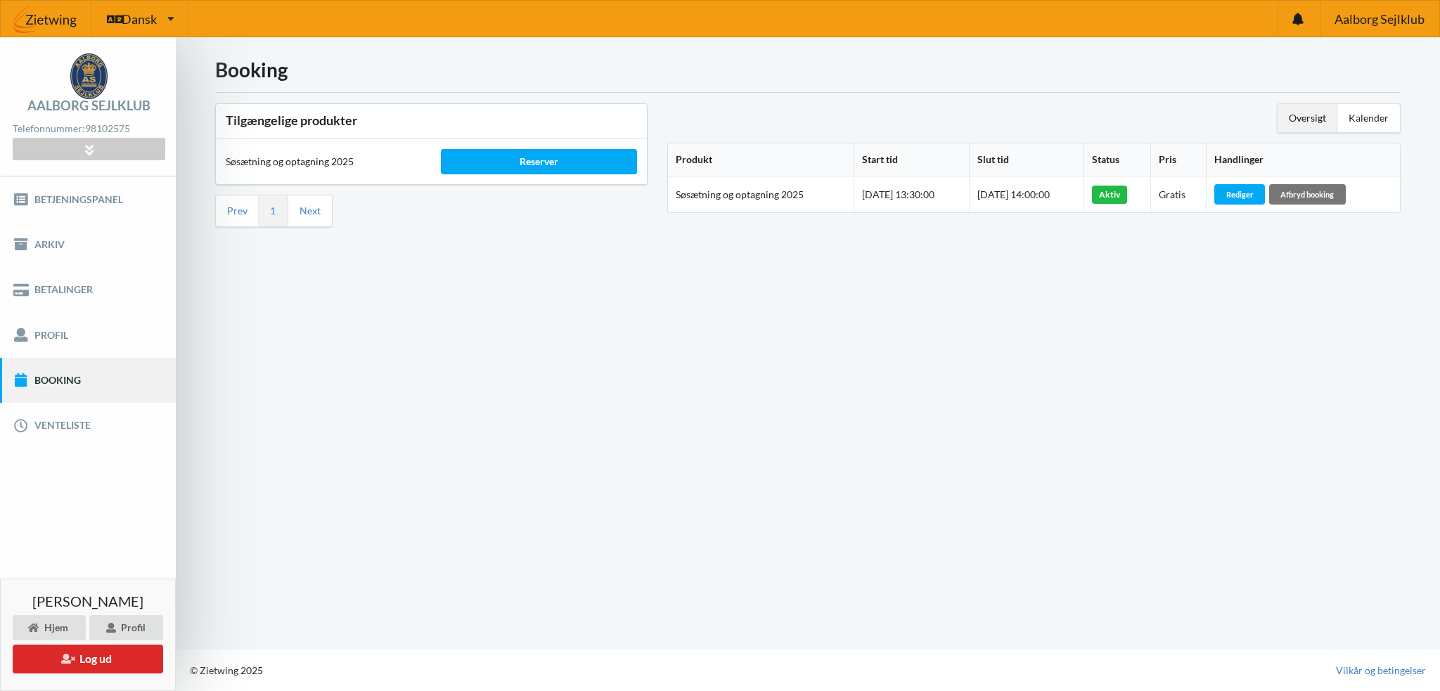
click at [709, 413] on div "Booking Tilgængelige produkter Søsætning og optagning 2025 Reserver Prev 1 Next…" at bounding box center [808, 343] width 1264 height 612
click at [65, 423] on link "Venteliste" at bounding box center [88, 425] width 176 height 45
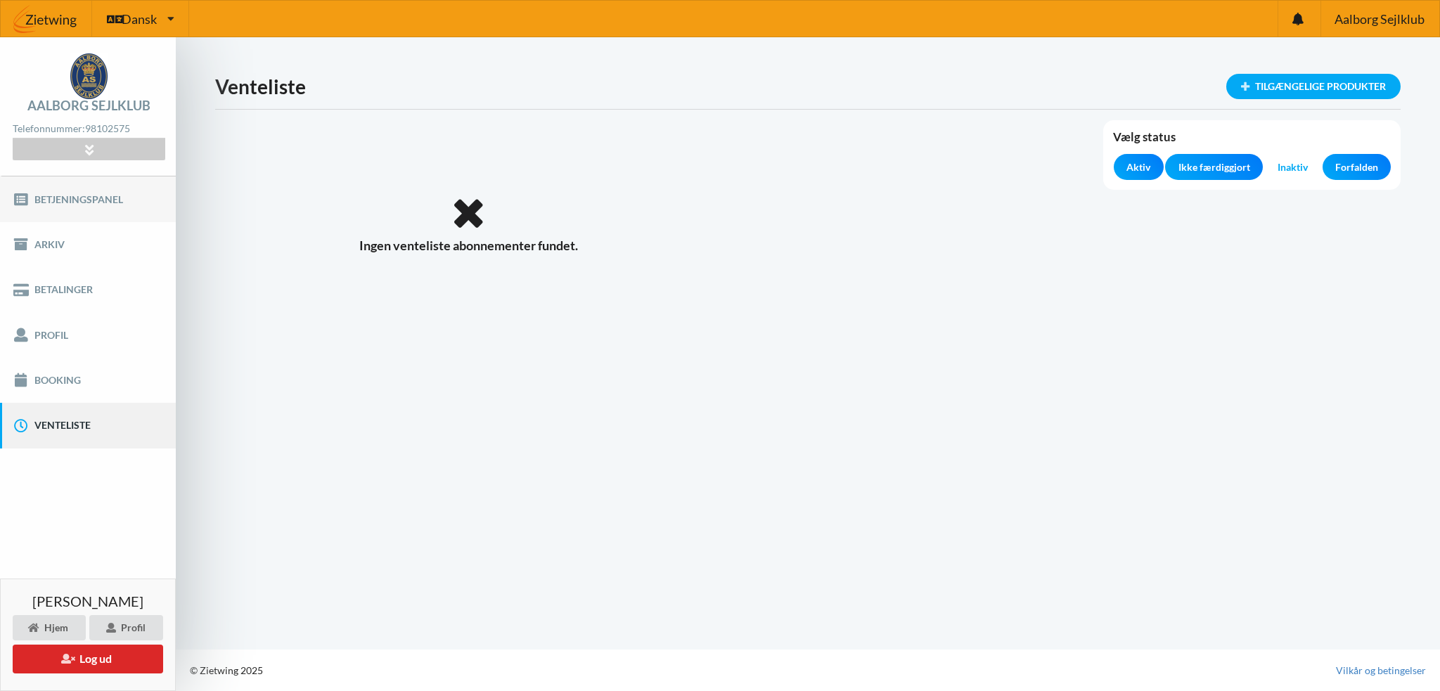
click at [51, 202] on link "Betjeningspanel" at bounding box center [88, 198] width 176 height 45
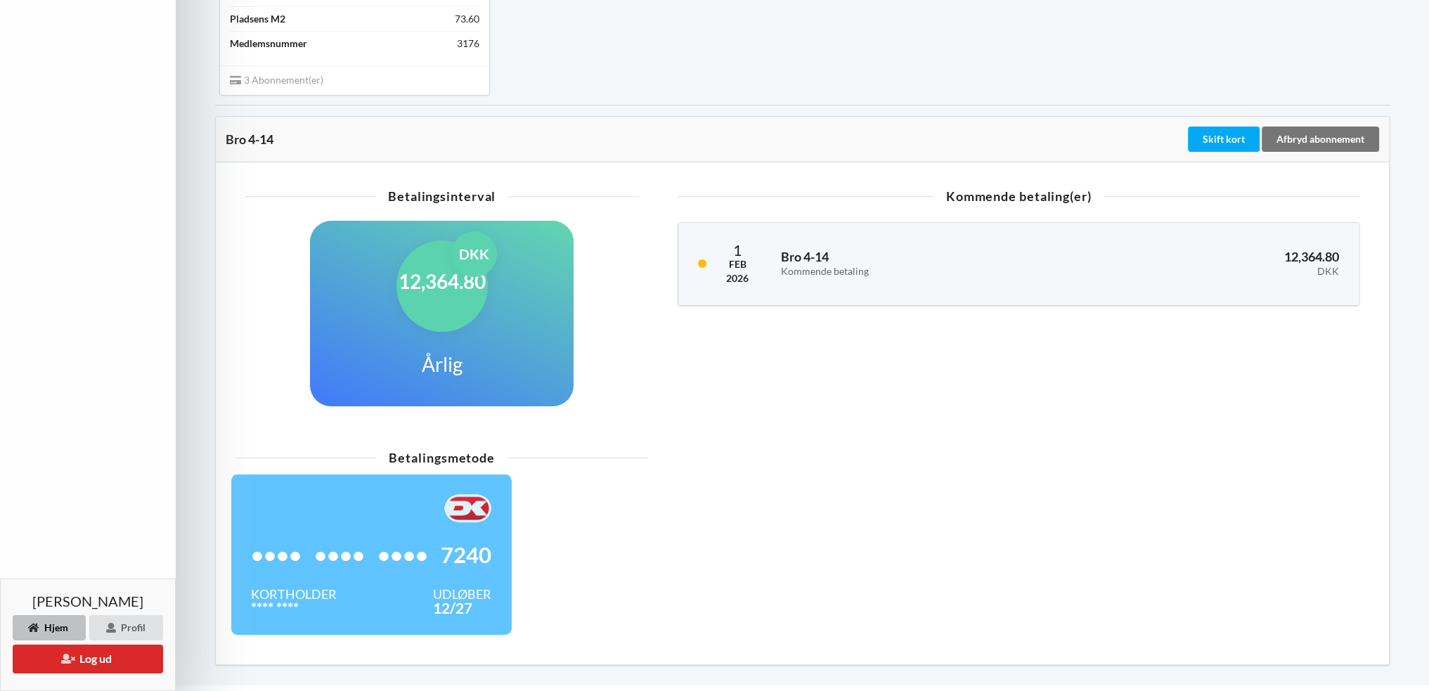
scroll to position [492, 0]
